Goal: Information Seeking & Learning: Understand process/instructions

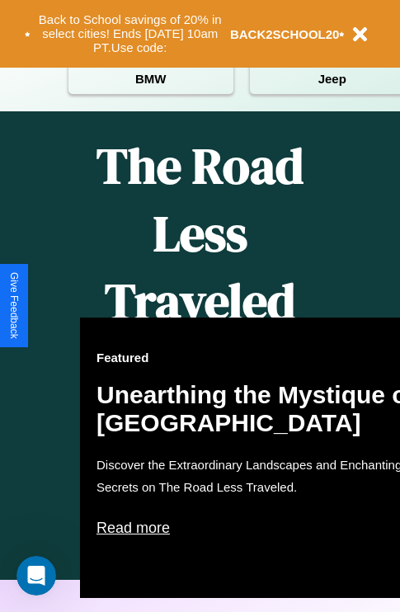
scroll to position [673, 0]
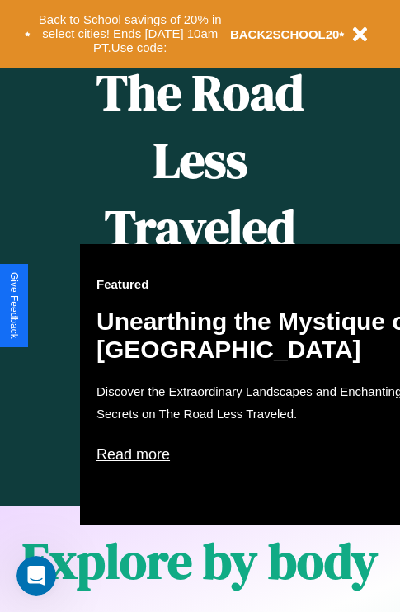
click at [199, 306] on div "Featured Unearthing the Mystique of [GEOGRAPHIC_DATA] Discover the Extraordinar…" at bounding box center [261, 384] width 363 height 280
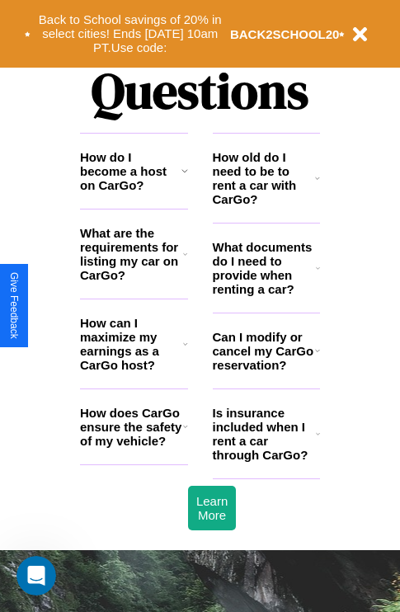
scroll to position [1997, 0]
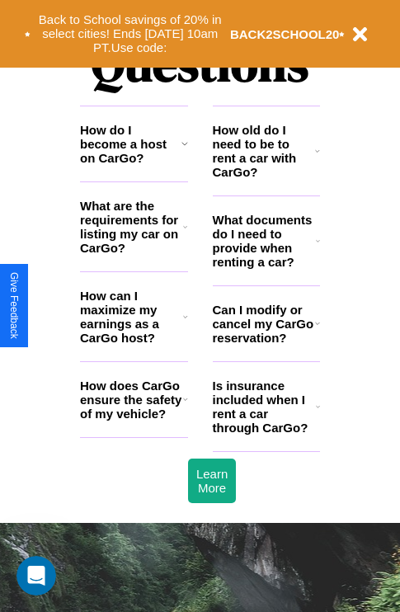
click at [185, 405] on icon at bounding box center [185, 398] width 5 height 13
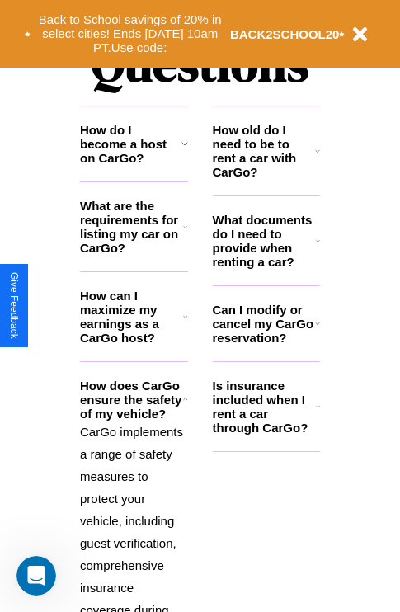
click at [134, 253] on h3 "What are the requirements for listing my car on CarGo?" at bounding box center [131, 227] width 103 height 56
click at [317, 247] on icon at bounding box center [318, 240] width 4 height 13
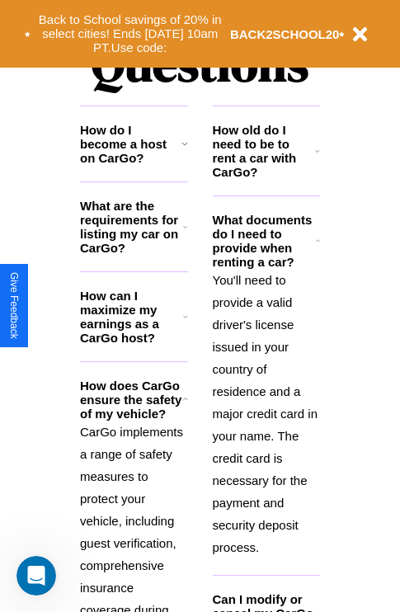
click at [185, 323] on icon at bounding box center [185, 316] width 5 height 13
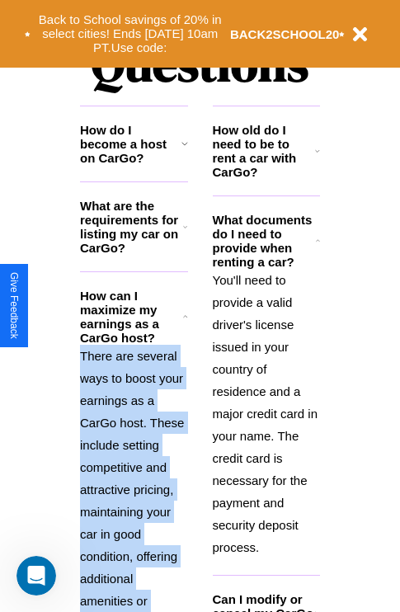
scroll to position [2031, 0]
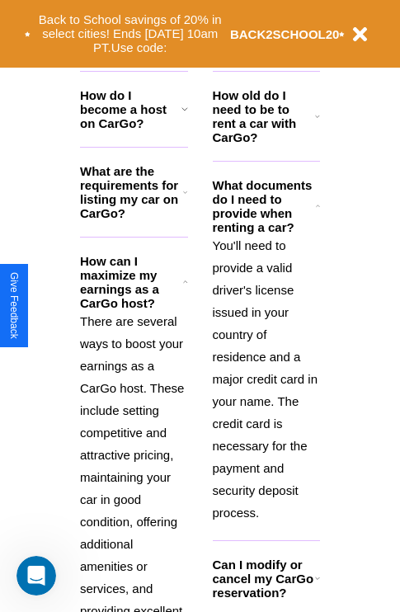
click at [316, 584] on icon at bounding box center [317, 577] width 5 height 13
click at [185, 282] on polyline at bounding box center [185, 281] width 4 height 2
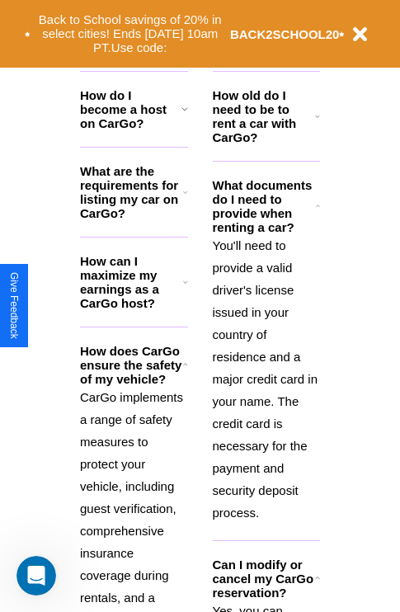
click at [265, 143] on h3 "How old do I need to be to rent a car with CarGo?" at bounding box center [264, 116] width 103 height 56
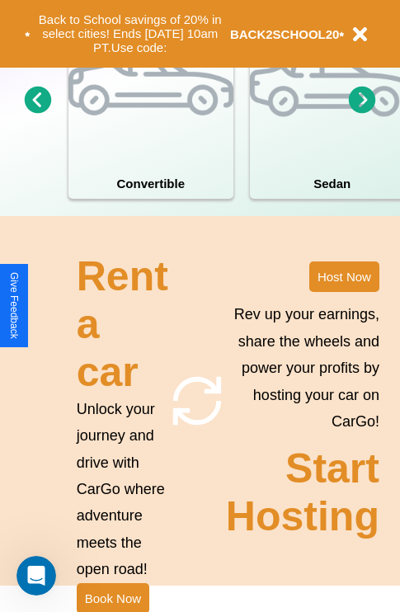
scroll to position [1284, 0]
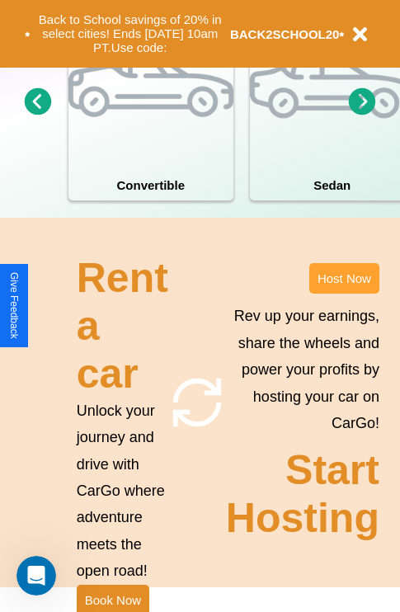
click at [344, 293] on button "Host Now" at bounding box center [344, 278] width 70 height 30
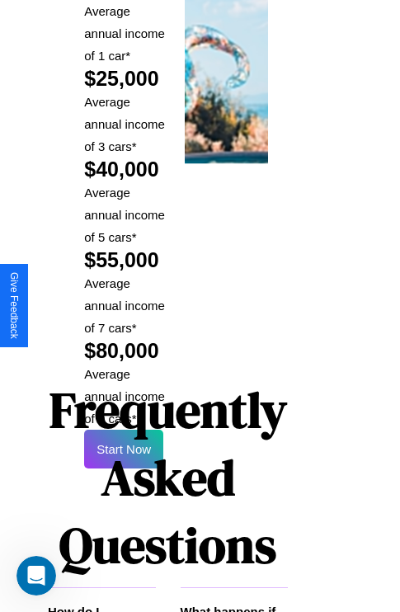
scroll to position [2425, 32]
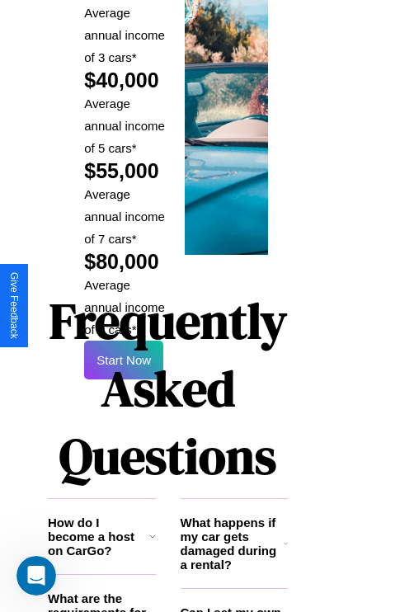
click at [124, 305] on h1 "Frequently Asked Questions" at bounding box center [168, 388] width 240 height 219
